Goal: Task Accomplishment & Management: Use online tool/utility

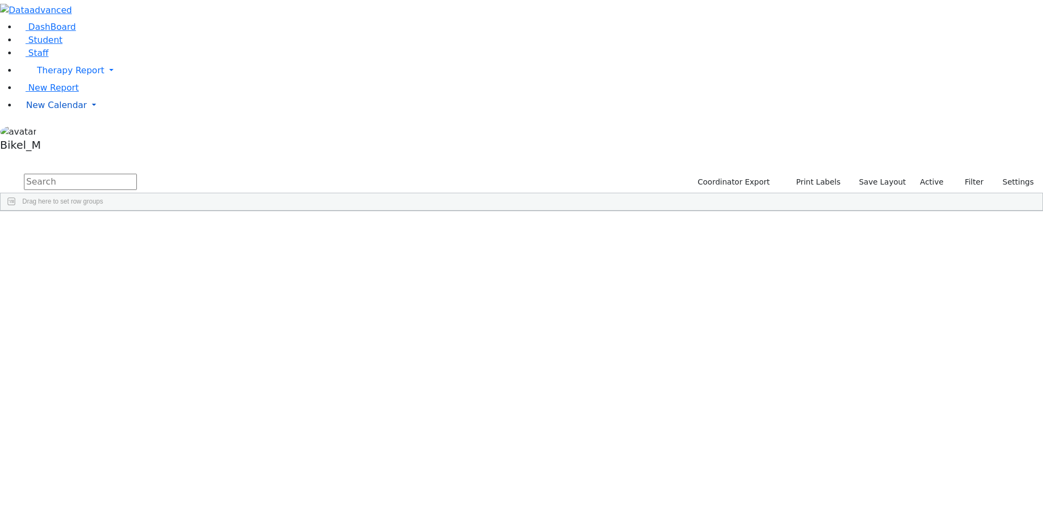
click at [69, 76] on span "New Calendar" at bounding box center [70, 70] width 67 height 10
click at [57, 132] on span "Calendar" at bounding box center [42, 127] width 39 height 10
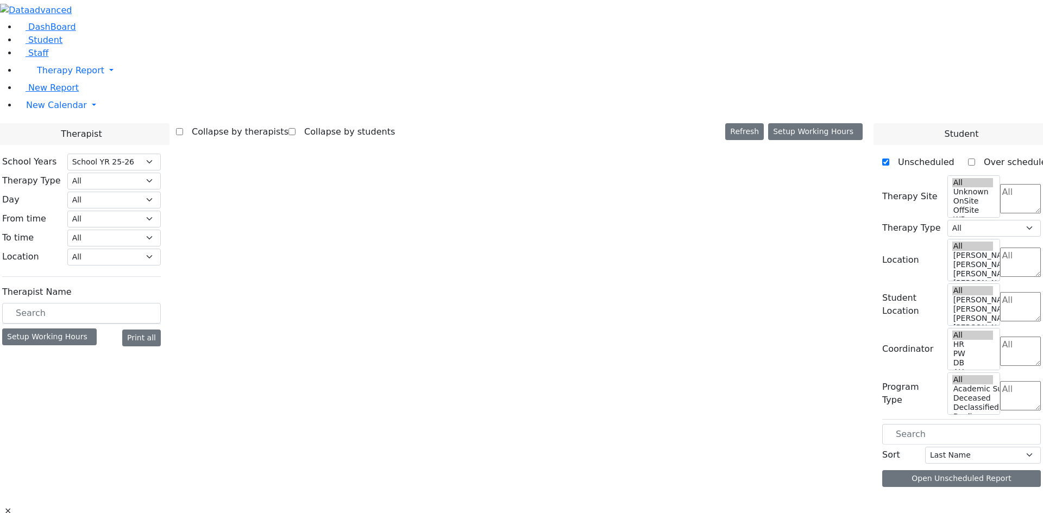
select select "212"
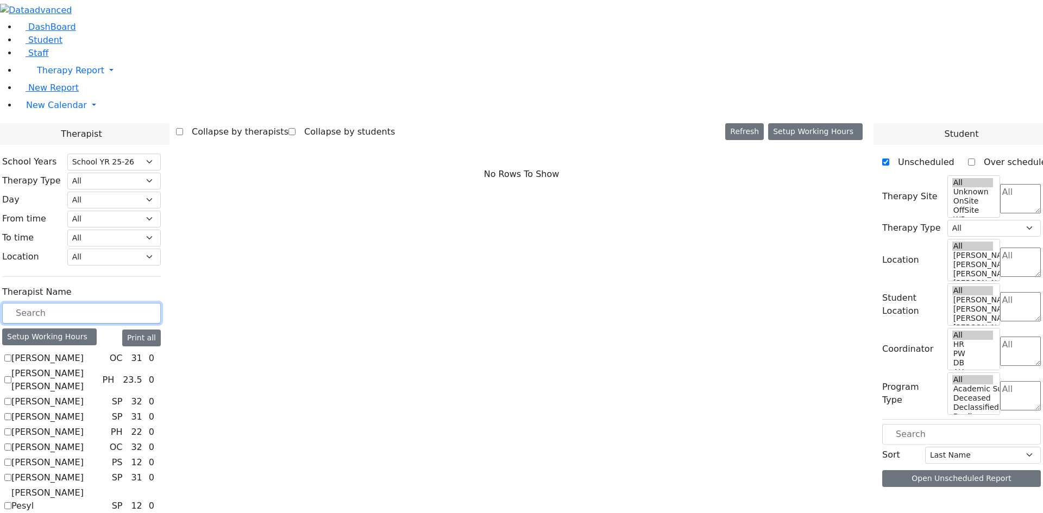
click at [161, 303] on input "text" at bounding box center [81, 313] width 159 height 21
checkbox input "true"
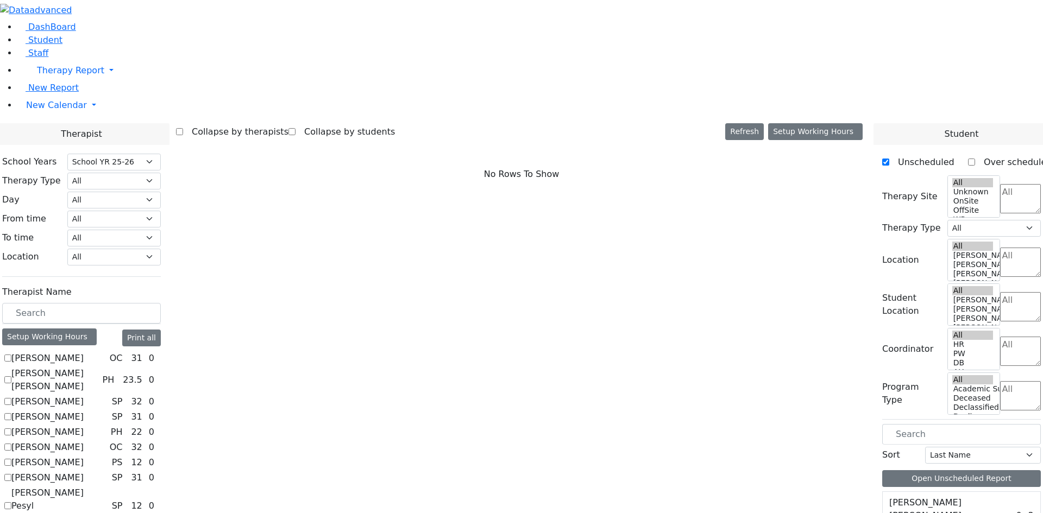
select select "1"
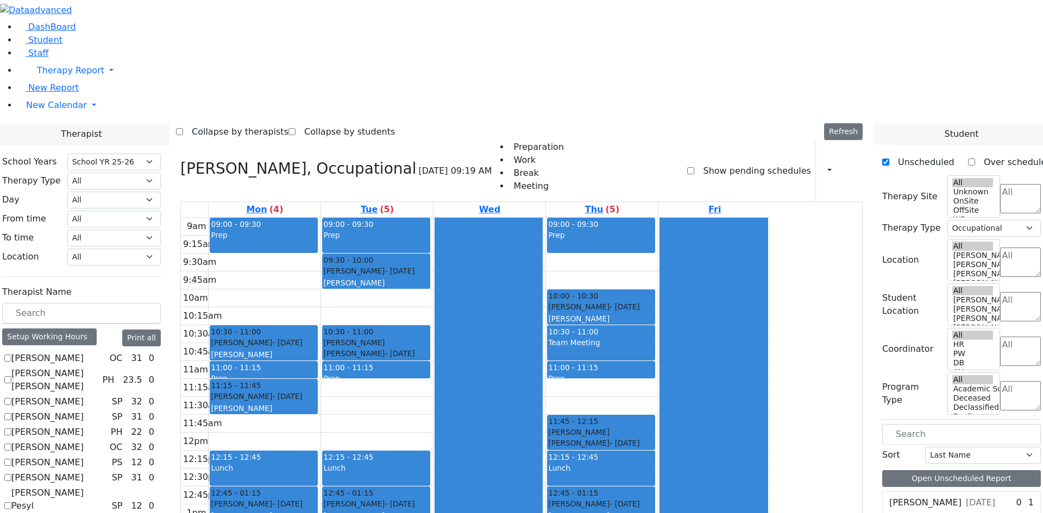
click at [399, 385] on div "9am 9:15am 9:30am 9:45am 10am 10:15am 10:30am 10:45am 11am 11:15am 11:30am 11:4…" at bounding box center [476, 433] width 590 height 430
click at [492, 398] on div "9am 9:15am 9:30am 9:45am 10am 10:15am 10:30am 10:45am 11am 11:15am 11:30am 11:4…" at bounding box center [476, 433] width 590 height 430
click at [385, 403] on div "9am 9:15am 9:30am 9:45am 10am 10:15am 10:30am 10:45am 11am 11:15am 11:30am 11:4…" at bounding box center [476, 433] width 590 height 430
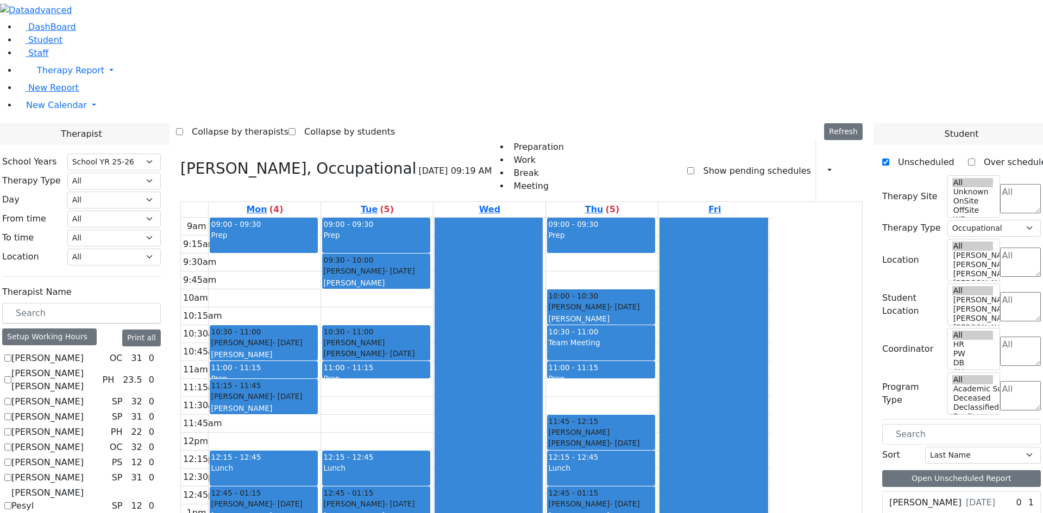
checkbox input "false"
select select
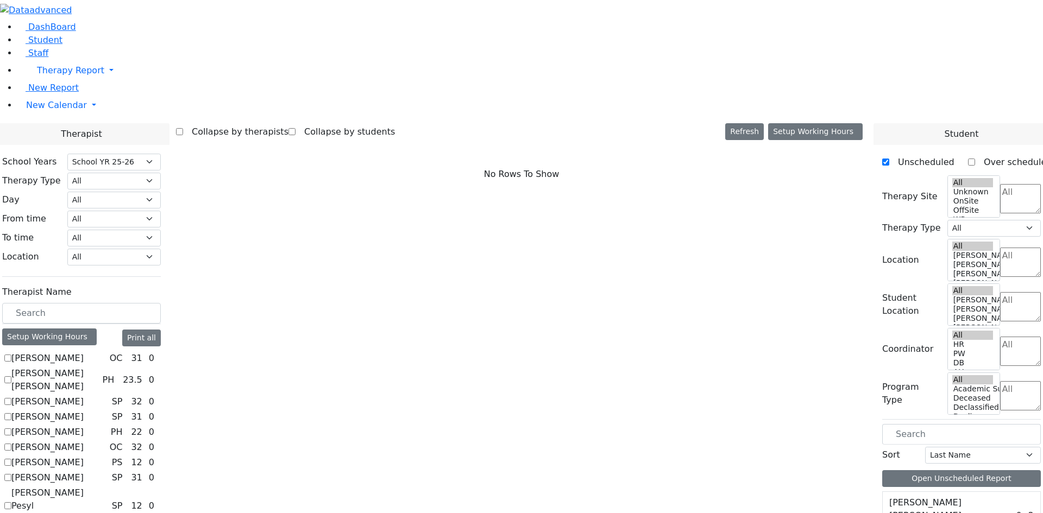
scroll to position [0, 0]
click at [84, 352] on label "[PERSON_NAME]" at bounding box center [47, 358] width 72 height 13
click at [11, 355] on input "[PERSON_NAME]" at bounding box center [7, 358] width 7 height 7
checkbox input "true"
select select "1"
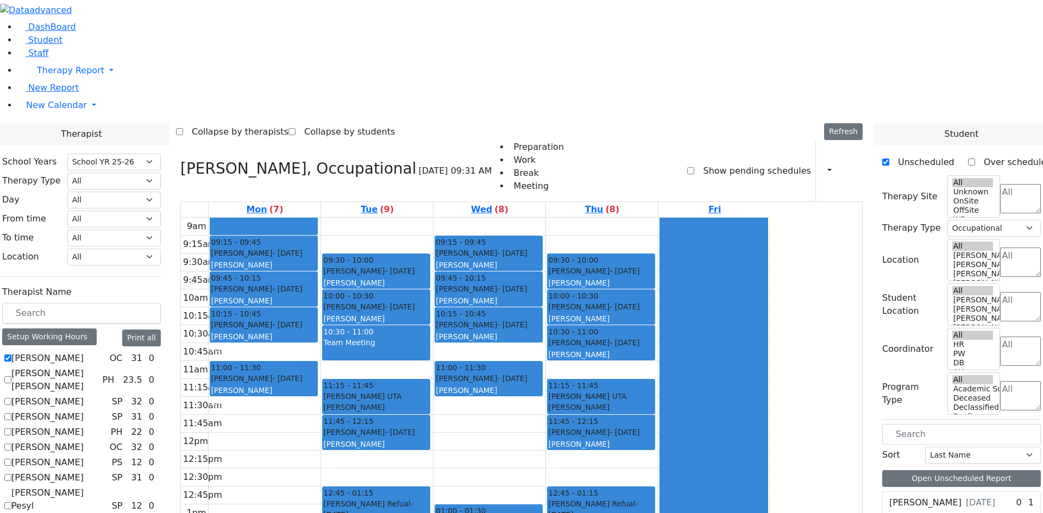
click at [84, 352] on label "[PERSON_NAME]" at bounding box center [47, 358] width 72 height 13
click at [11, 355] on input "[PERSON_NAME]" at bounding box center [7, 358] width 7 height 7
checkbox input "false"
select select
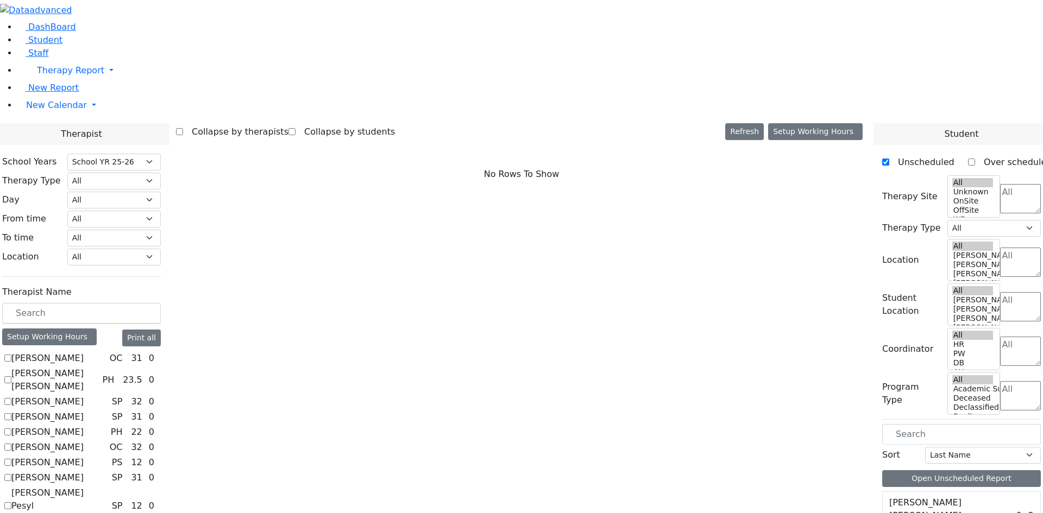
click at [98, 367] on label "[PERSON_NAME] [PERSON_NAME]" at bounding box center [54, 380] width 86 height 26
click at [11, 376] on input "[PERSON_NAME] [PERSON_NAME]" at bounding box center [7, 379] width 7 height 7
checkbox input "true"
select select "2"
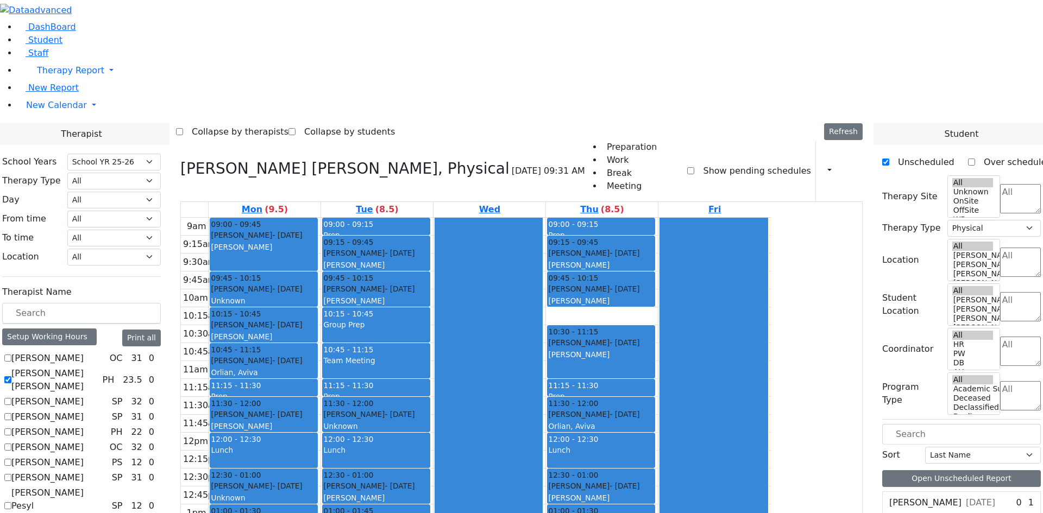
click at [98, 367] on label "[PERSON_NAME] [PERSON_NAME]" at bounding box center [54, 380] width 86 height 26
click at [11, 376] on input "[PERSON_NAME] [PERSON_NAME]" at bounding box center [7, 379] width 7 height 7
checkbox input "false"
select select
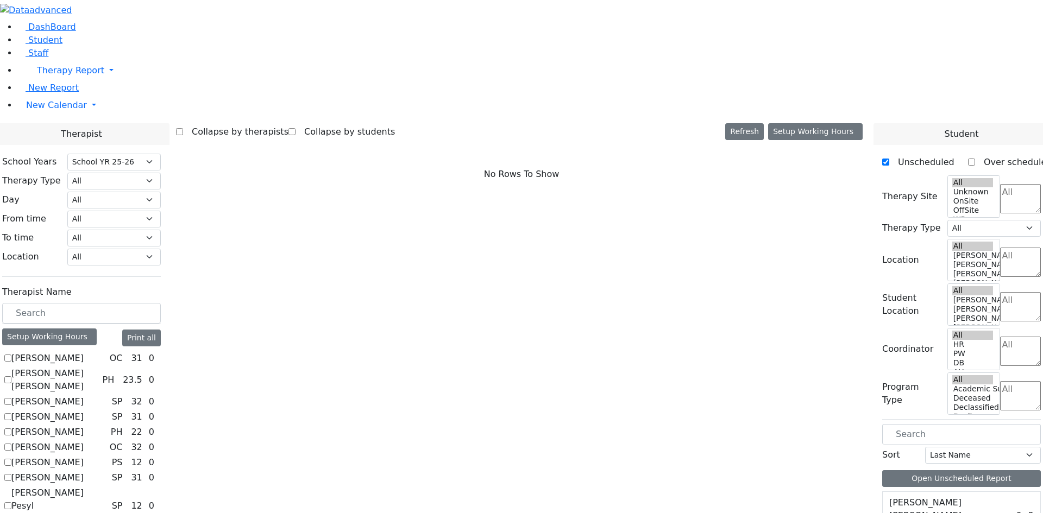
click at [98, 367] on label "[PERSON_NAME] [PERSON_NAME]" at bounding box center [54, 380] width 86 height 26
click at [11, 376] on input "[PERSON_NAME] [PERSON_NAME]" at bounding box center [7, 379] width 7 height 7
checkbox input "true"
select select "2"
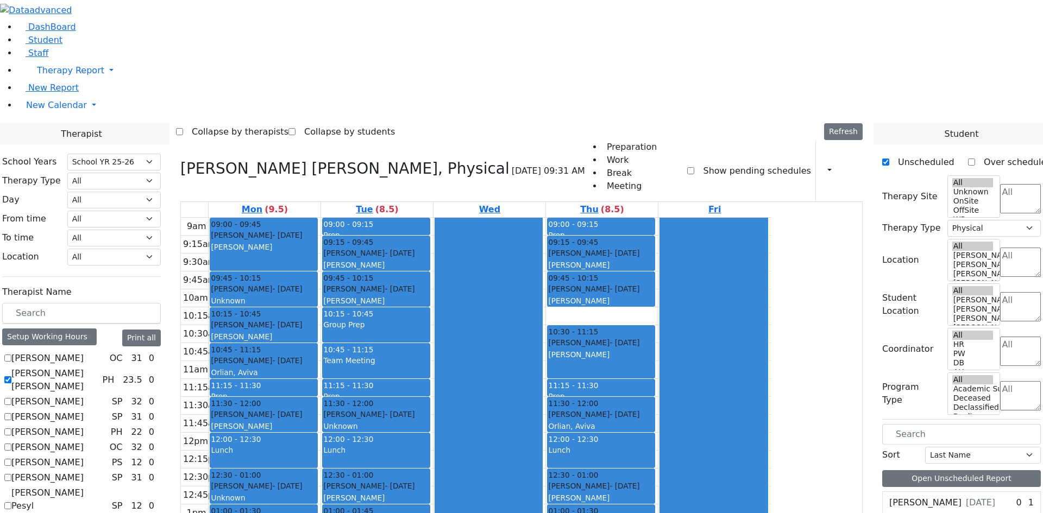
click at [98, 367] on label "[PERSON_NAME] [PERSON_NAME]" at bounding box center [54, 380] width 86 height 26
click at [11, 376] on input "[PERSON_NAME] [PERSON_NAME]" at bounding box center [7, 379] width 7 height 7
checkbox input "false"
select select
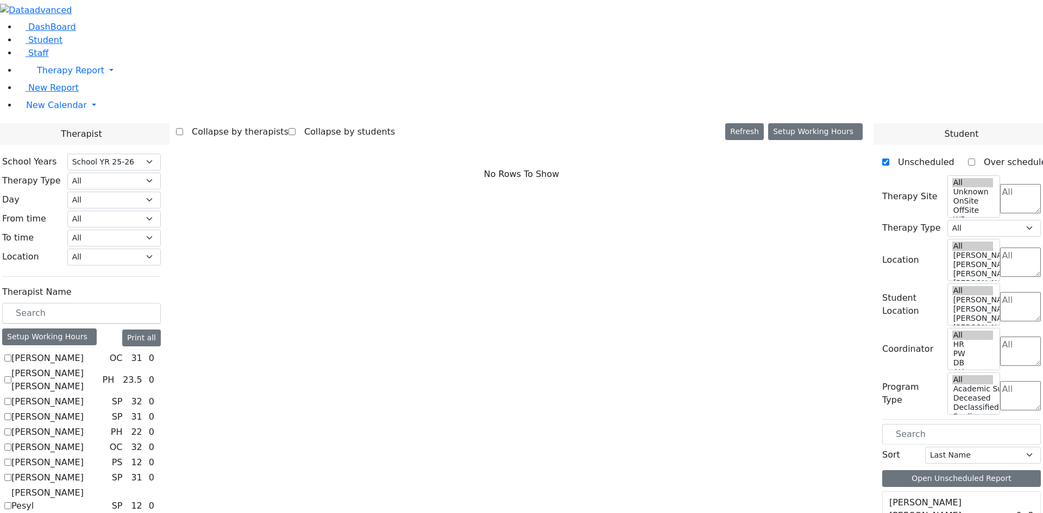
click at [84, 395] on label "[PERSON_NAME]" at bounding box center [47, 401] width 72 height 13
click at [11, 398] on input "[PERSON_NAME]" at bounding box center [7, 401] width 7 height 7
checkbox input "true"
select select "3"
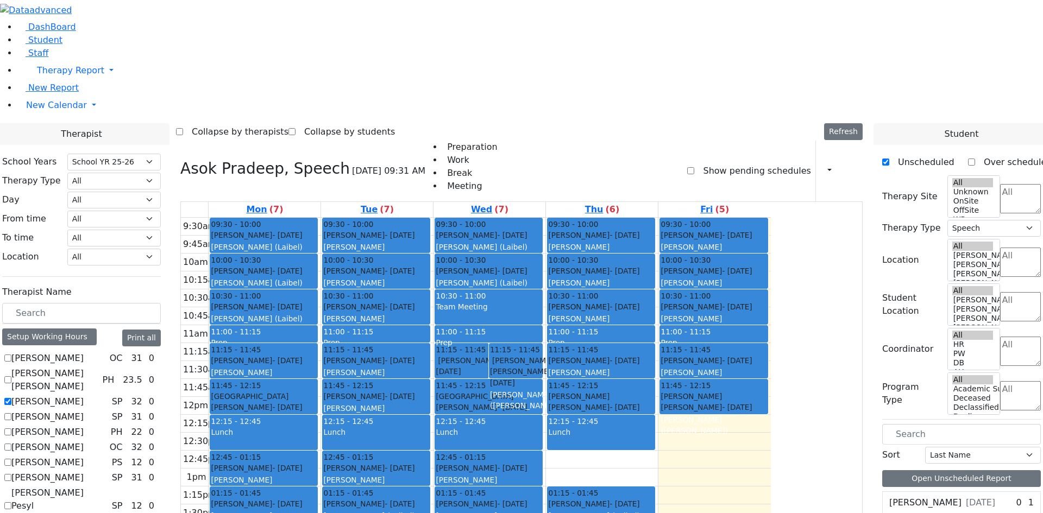
click at [84, 395] on label "[PERSON_NAME]" at bounding box center [47, 401] width 72 height 13
click at [11, 398] on input "[PERSON_NAME]" at bounding box center [7, 401] width 7 height 7
checkbox input "false"
select select
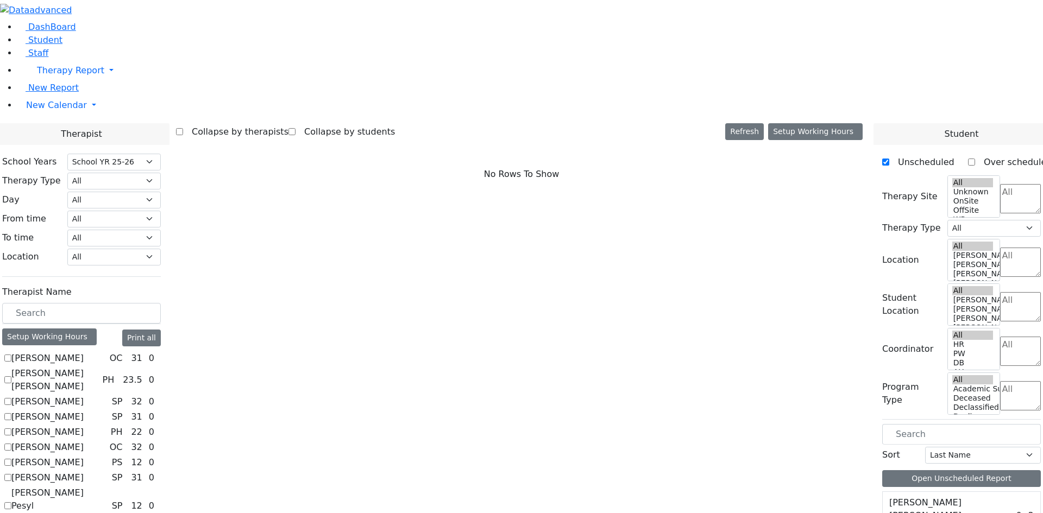
scroll to position [761, 0]
checkbox input "true"
select select "5"
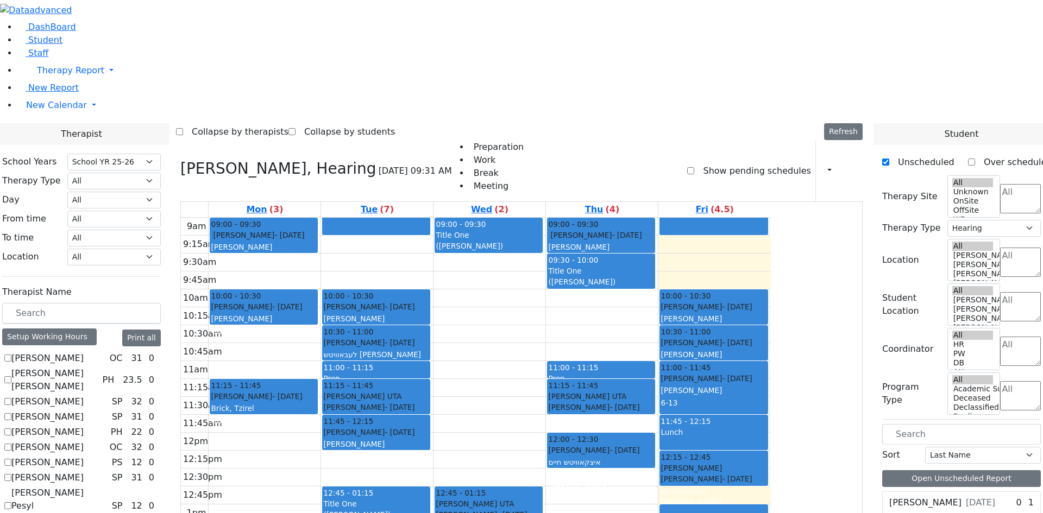
checkbox input "false"
select select
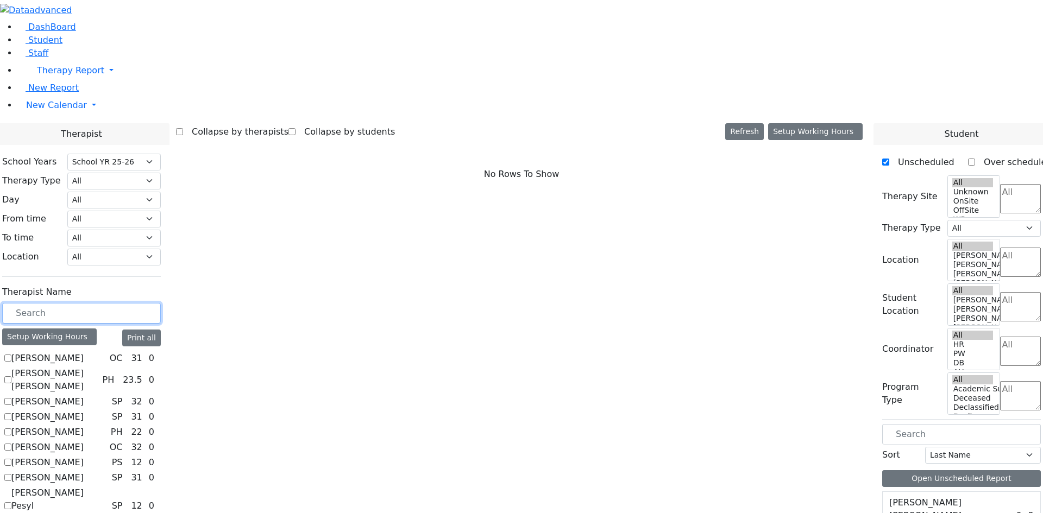
click at [161, 303] on input "text" at bounding box center [81, 313] width 159 height 21
